Goal: Check status

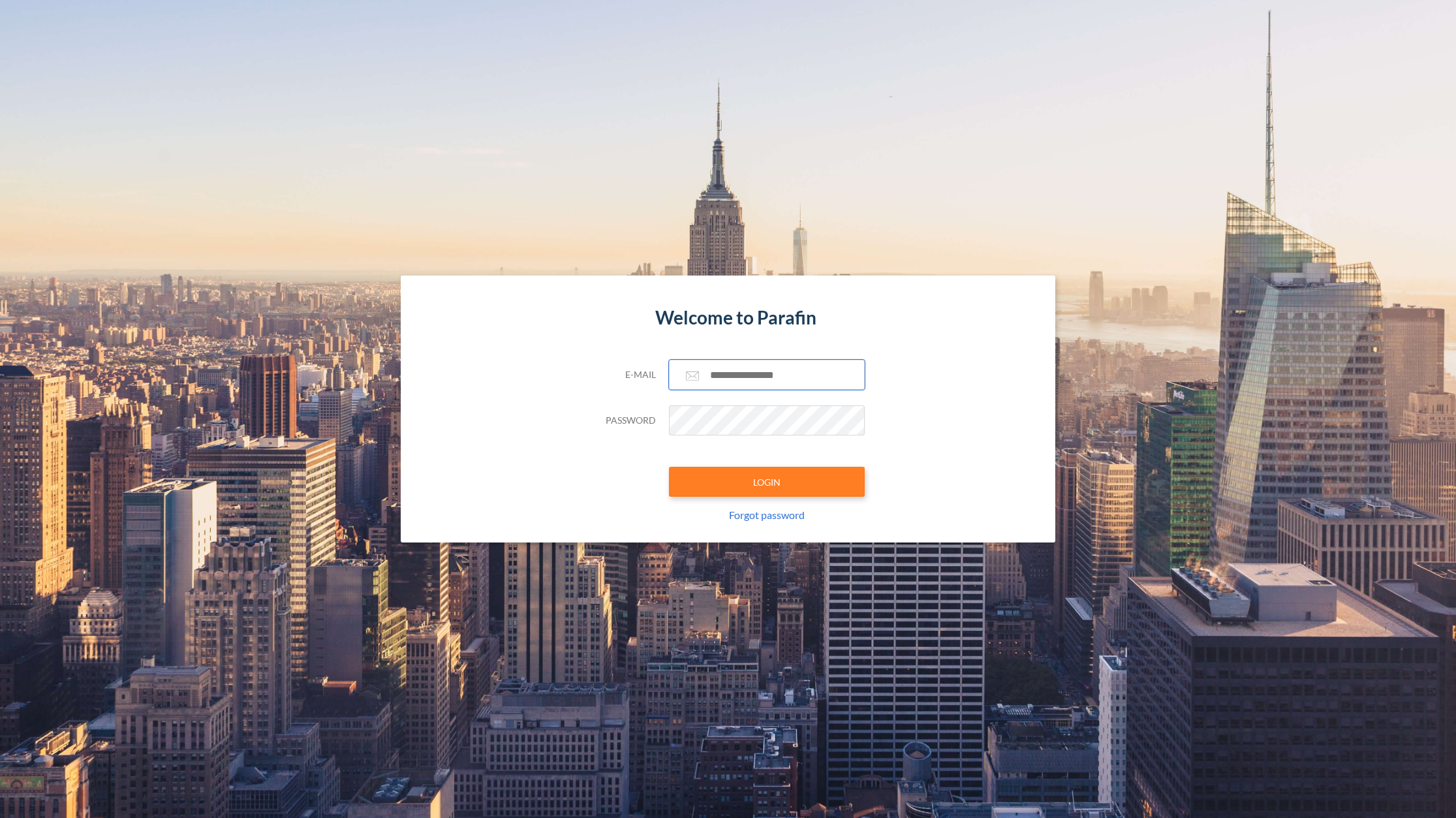
click at [762, 372] on input "text" at bounding box center [766, 375] width 195 height 30
paste input "**********"
type input "**********"
click at [761, 495] on button "LOGIN" at bounding box center [766, 481] width 195 height 30
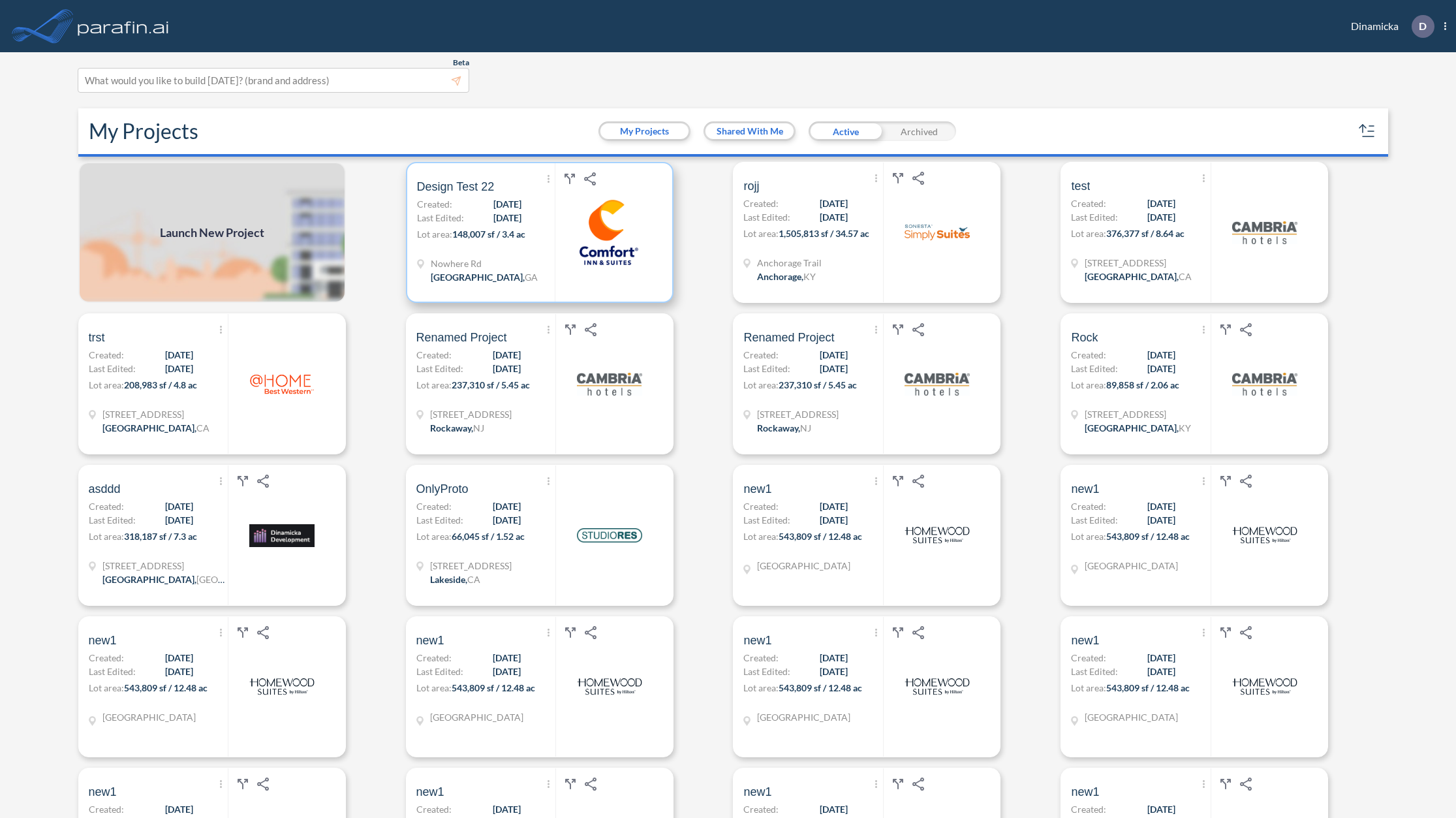
click at [494, 224] on span "[DATE]" at bounding box center [508, 218] width 28 height 14
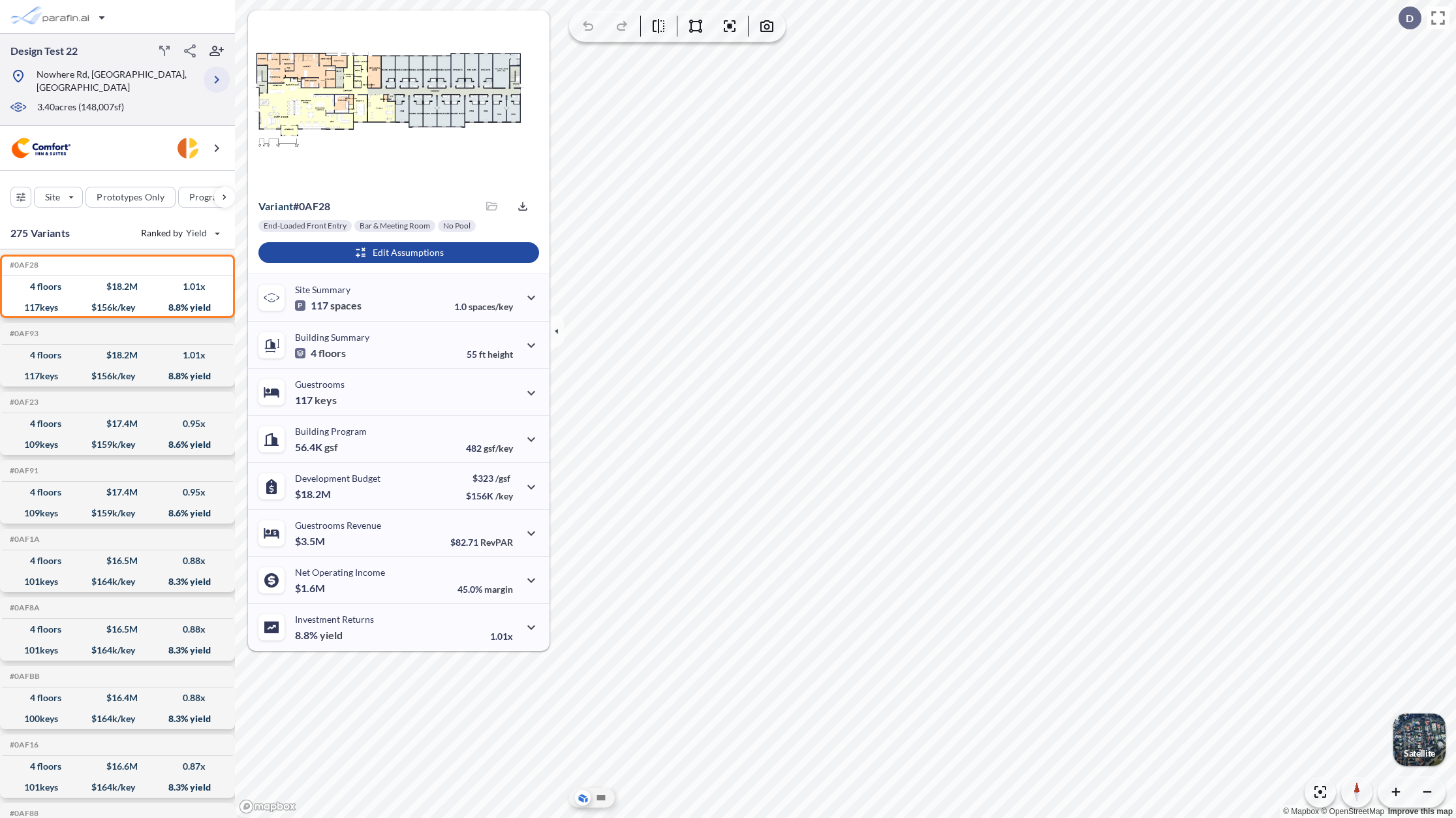
click at [213, 72] on icon "button" at bounding box center [216, 79] width 16 height 16
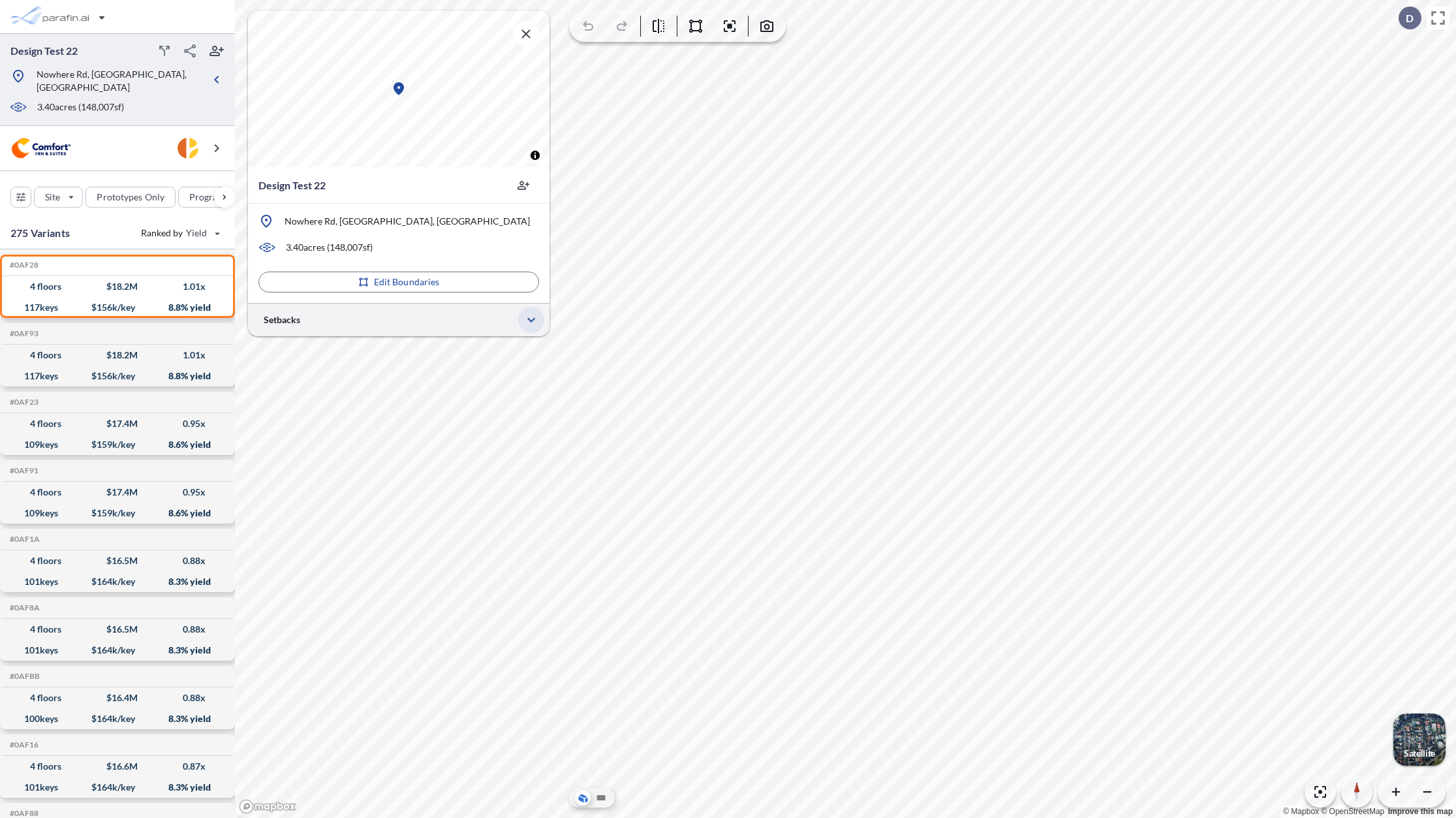
click at [536, 324] on icon "button" at bounding box center [531, 320] width 16 height 16
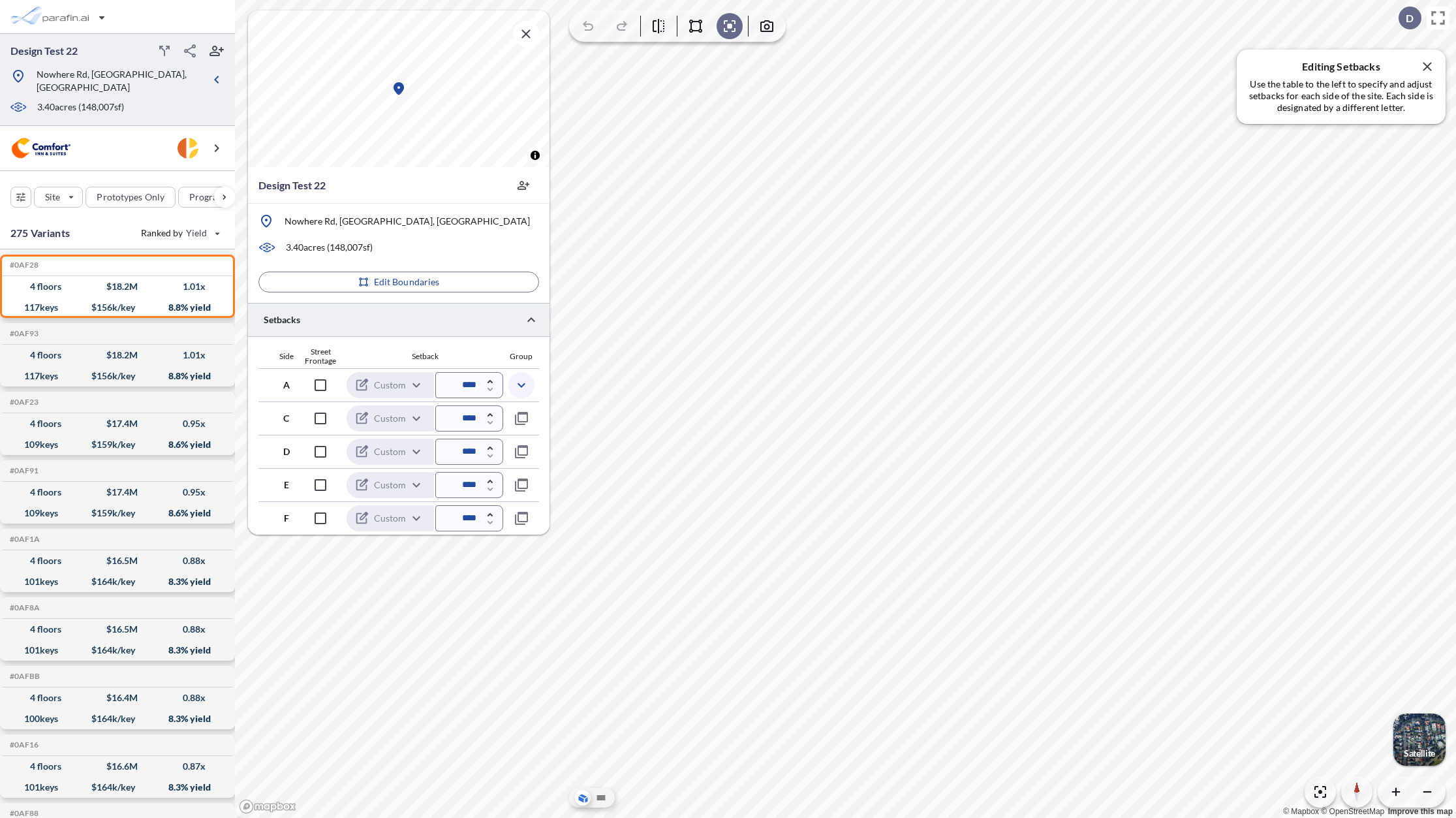
click at [522, 385] on icon "button" at bounding box center [522, 386] width 8 height 5
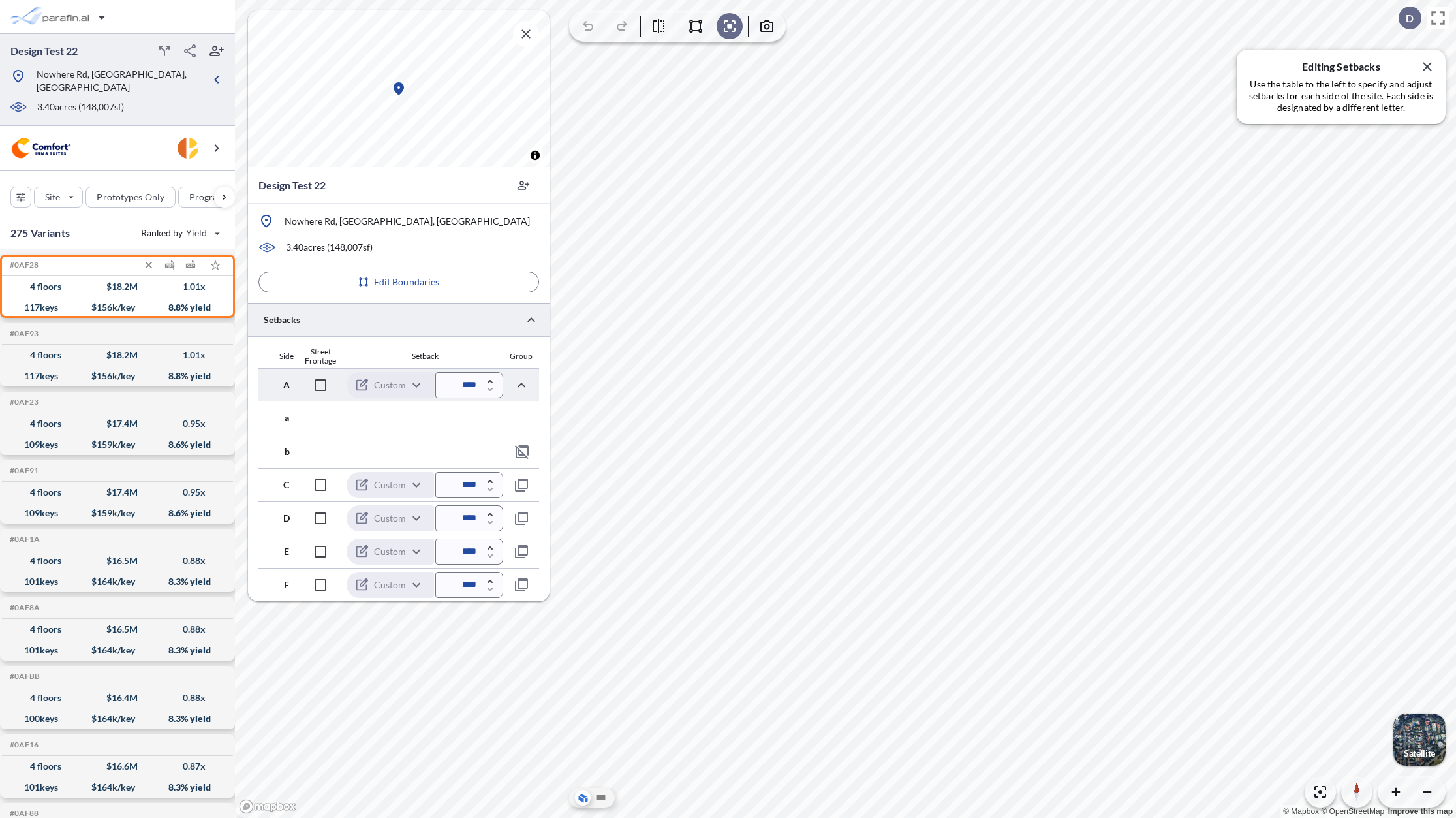
click at [135, 285] on div "4 floors $ 18.2 M 1.01 x" at bounding box center [117, 287] width 220 height 21
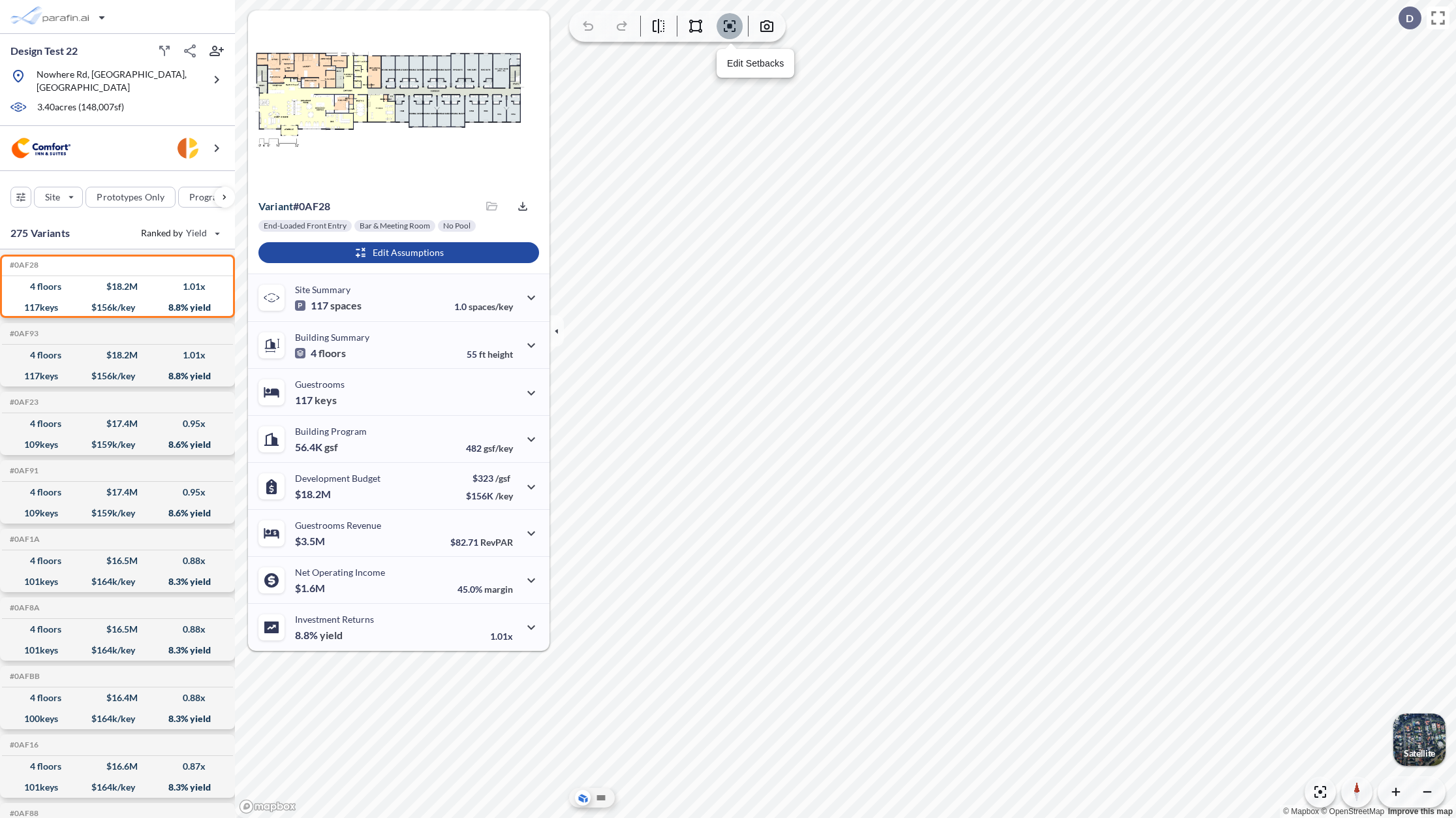
click at [729, 27] on icon "button" at bounding box center [730, 26] width 4 height 4
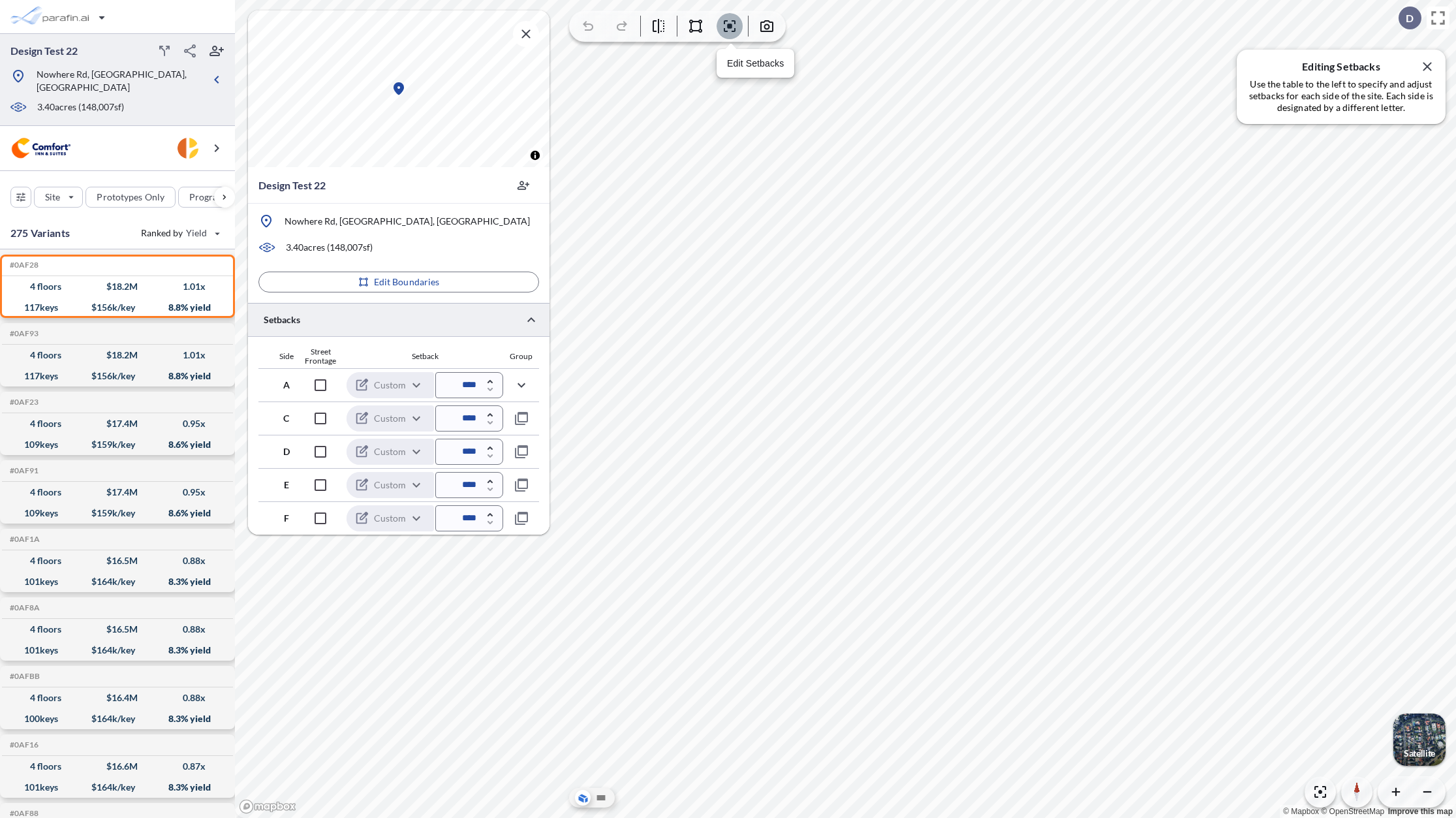
click at [737, 28] on icon "button" at bounding box center [730, 26] width 16 height 16
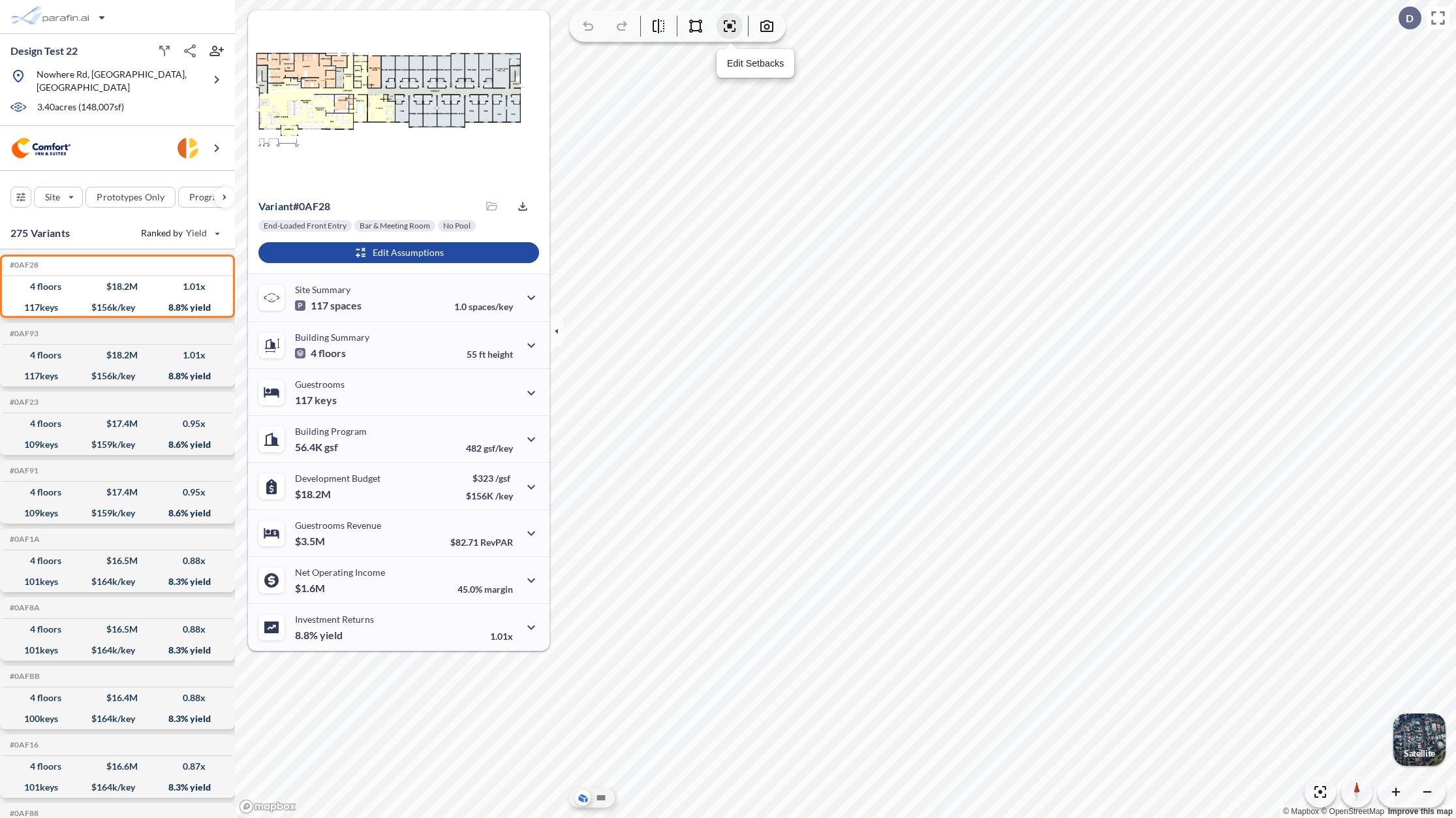
click at [726, 23] on icon "button" at bounding box center [730, 26] width 16 height 16
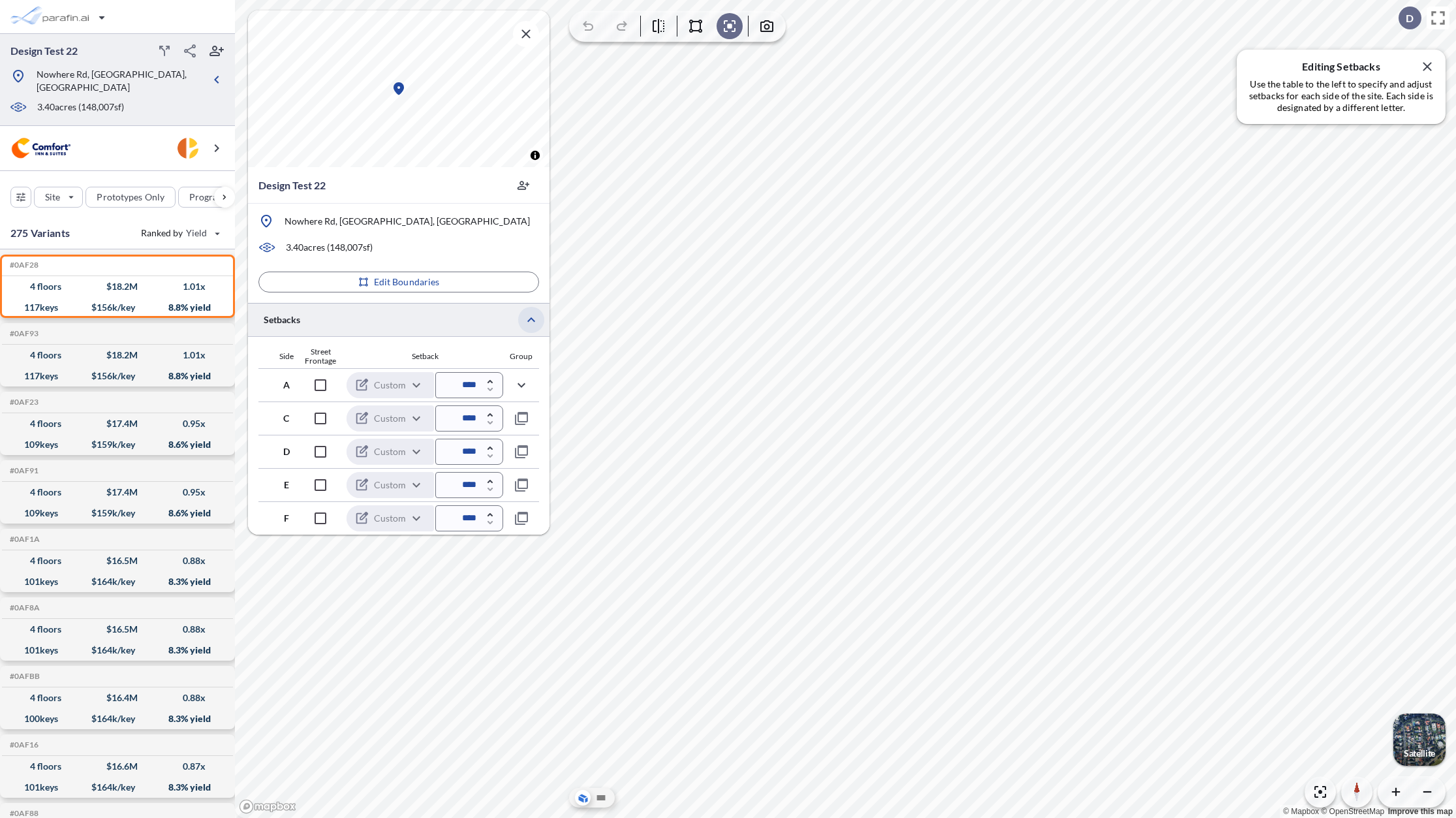
click at [526, 321] on icon "button" at bounding box center [531, 320] width 16 height 16
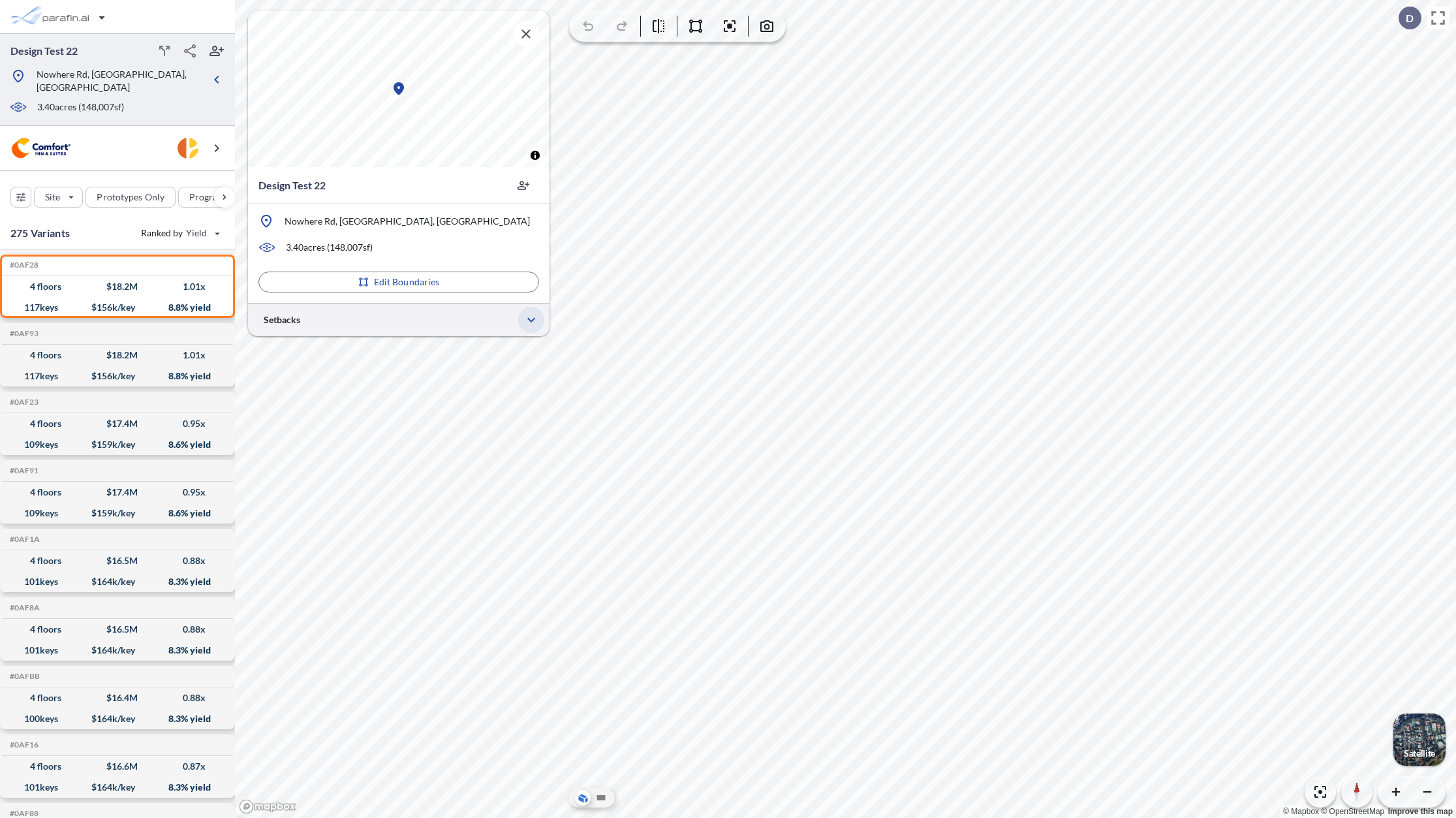
click at [529, 324] on icon "button" at bounding box center [531, 320] width 16 height 16
